Goal: Task Accomplishment & Management: Manage account settings

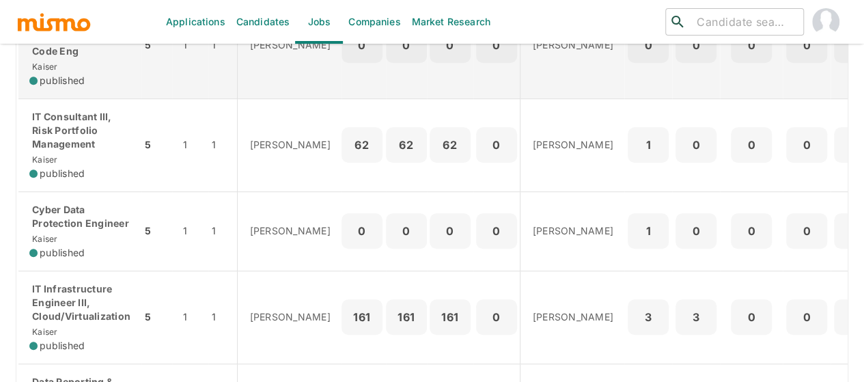
scroll to position [335, 0]
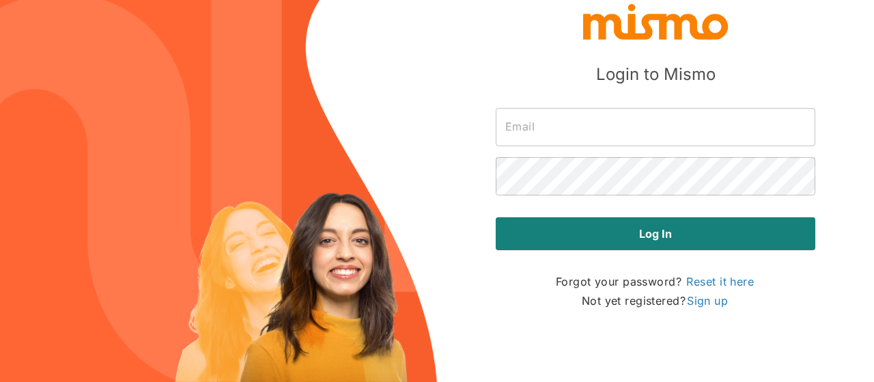
click at [515, 122] on input "text" at bounding box center [656, 127] width 320 height 38
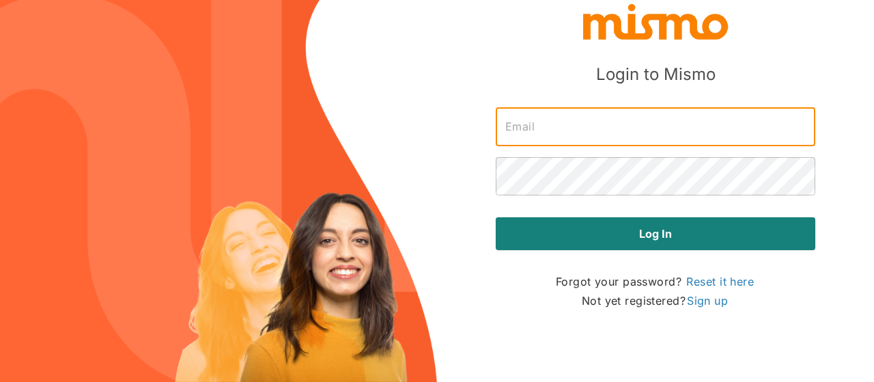
type input "[PERSON_NAME][EMAIL_ADDRESS][DOMAIN_NAME]"
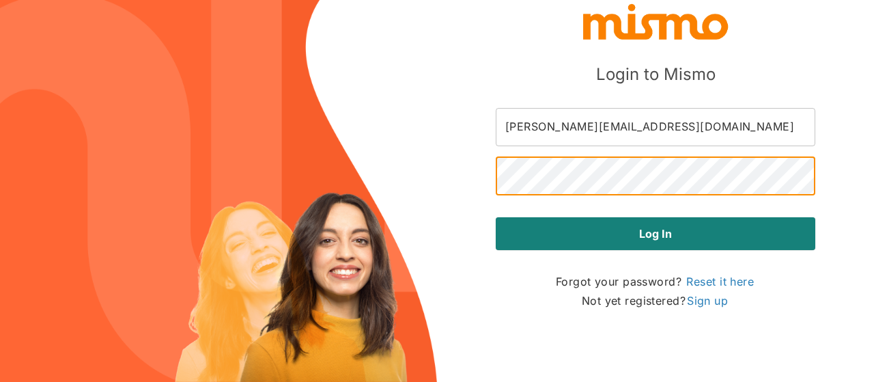
click at [496, 217] on button "Log in" at bounding box center [656, 233] width 320 height 33
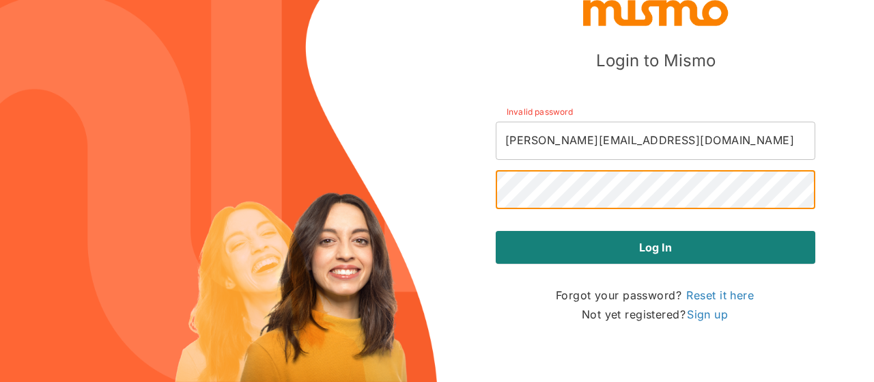
click at [496, 231] on button "Log in" at bounding box center [656, 247] width 320 height 33
